Goal: Task Accomplishment & Management: Complete application form

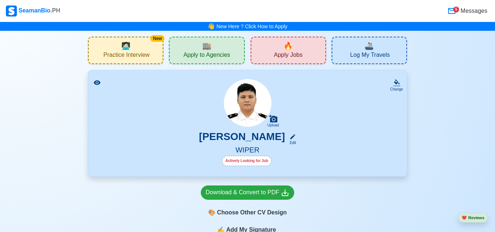
click at [277, 52] on span "Apply Jobs" at bounding box center [288, 55] width 29 height 9
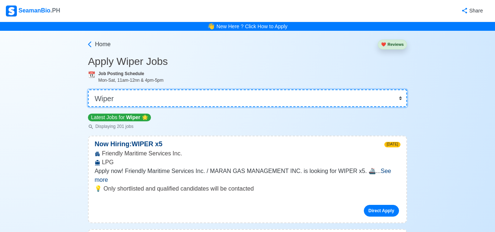
click at [140, 96] on select "👉 Select Rank or Position Master Chief Officer 2nd Officer 3rd Officer Junior O…" at bounding box center [247, 98] width 319 height 18
select select "[PERSON_NAME]"
click at [89, 89] on select "👉 Select Rank or Position Master Chief Officer 2nd Officer 3rd Officer Junior O…" at bounding box center [247, 98] width 319 height 18
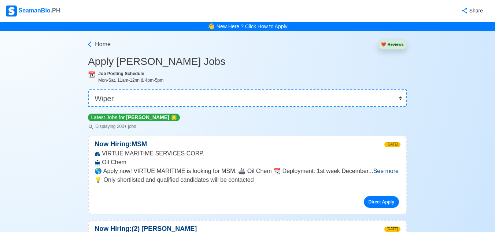
click at [393, 172] on span "See more" at bounding box center [385, 171] width 25 height 6
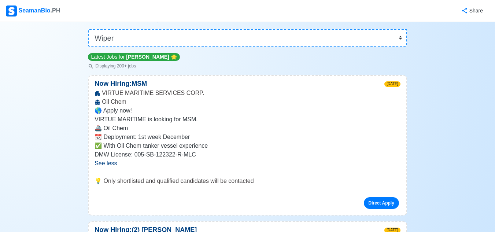
scroll to position [73, 0]
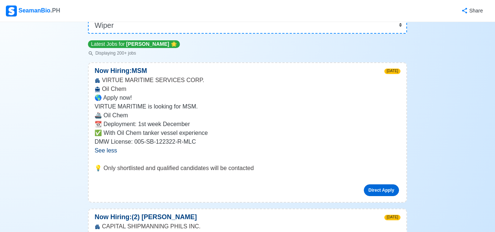
click at [391, 193] on link "Direct Apply" at bounding box center [381, 190] width 35 height 12
